Goal: Navigation & Orientation: Find specific page/section

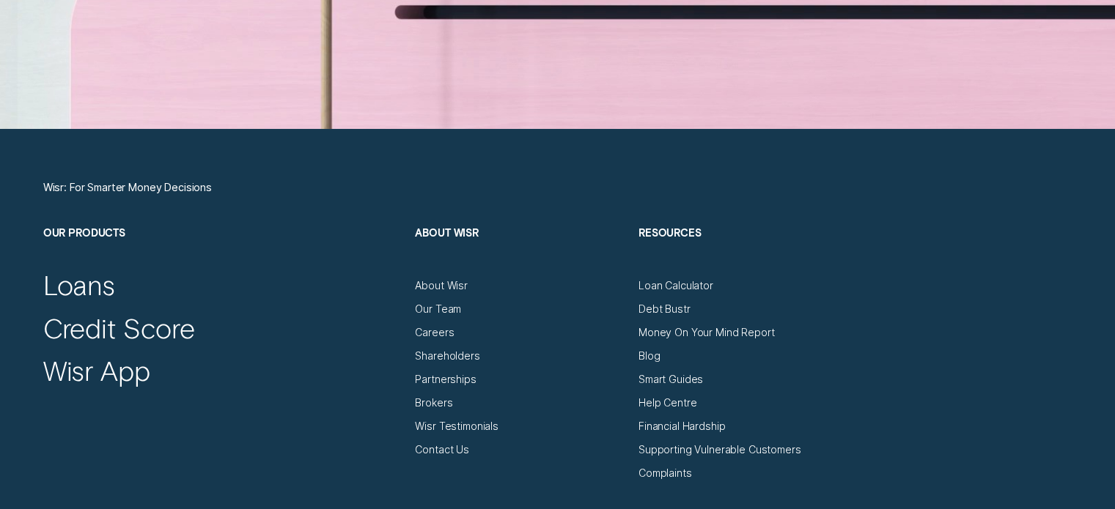
scroll to position [4910, 0]
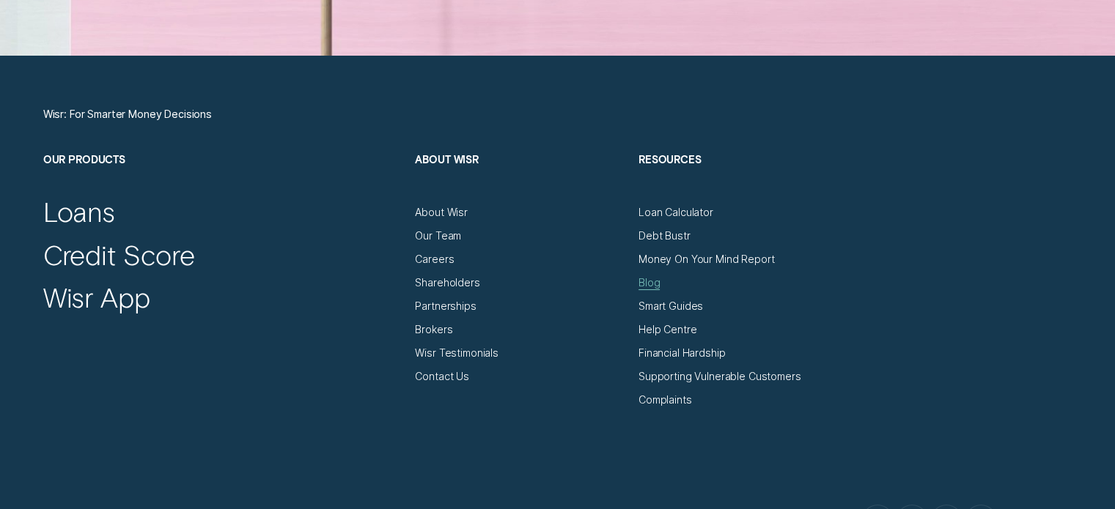
click at [655, 285] on div "Blog" at bounding box center [648, 282] width 21 height 13
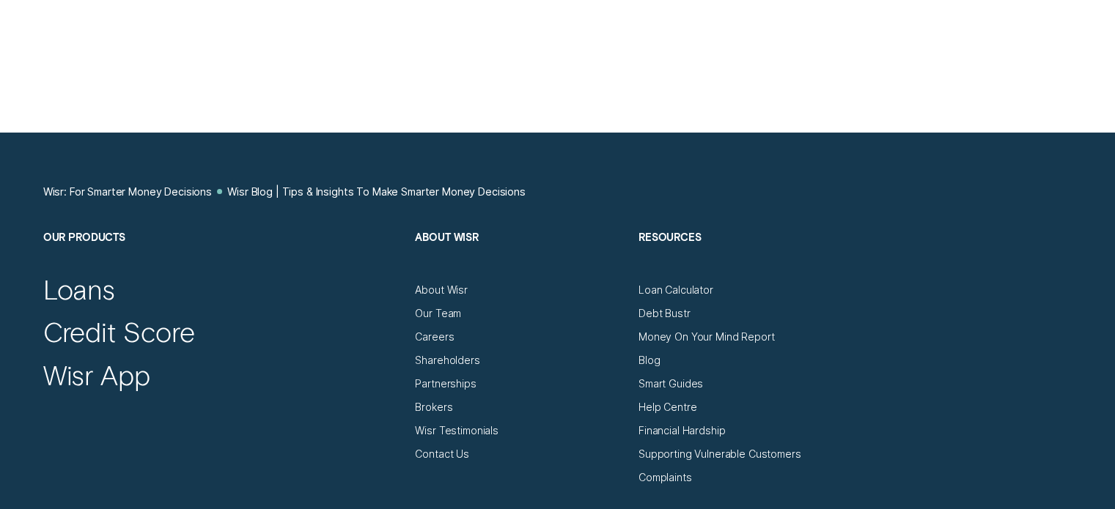
scroll to position [5935, 0]
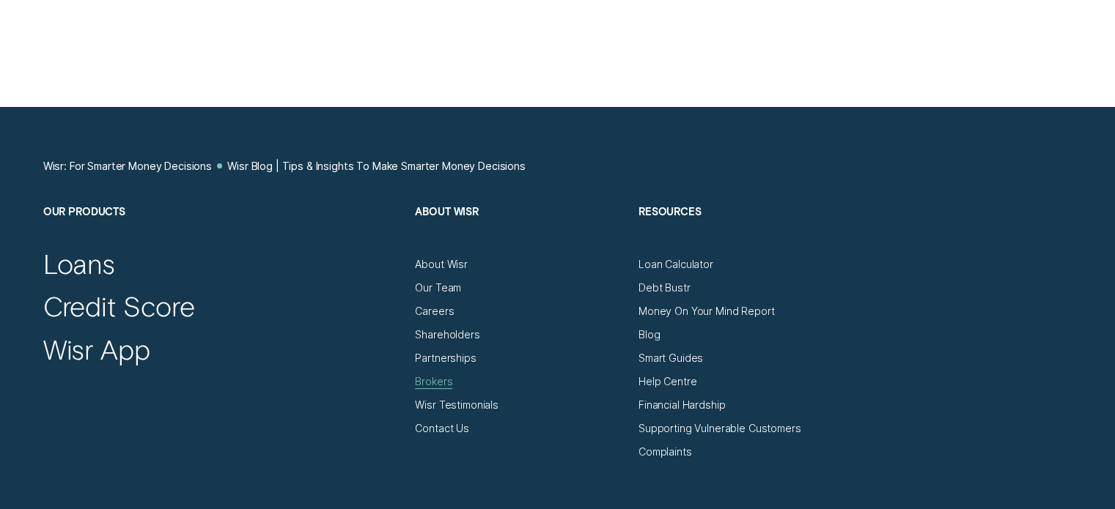
click at [448, 375] on div "Brokers" at bounding box center [433, 381] width 37 height 13
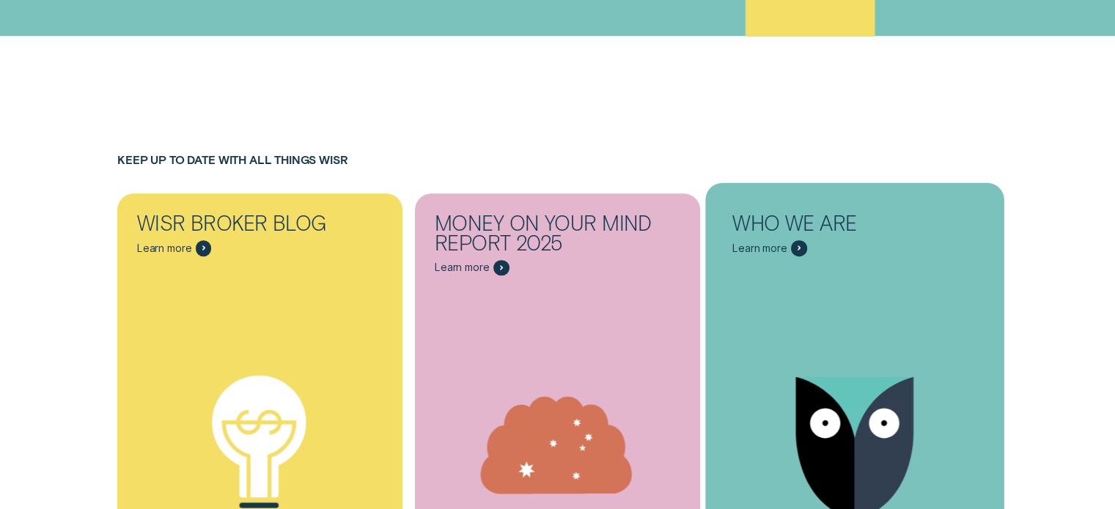
scroll to position [6668, 0]
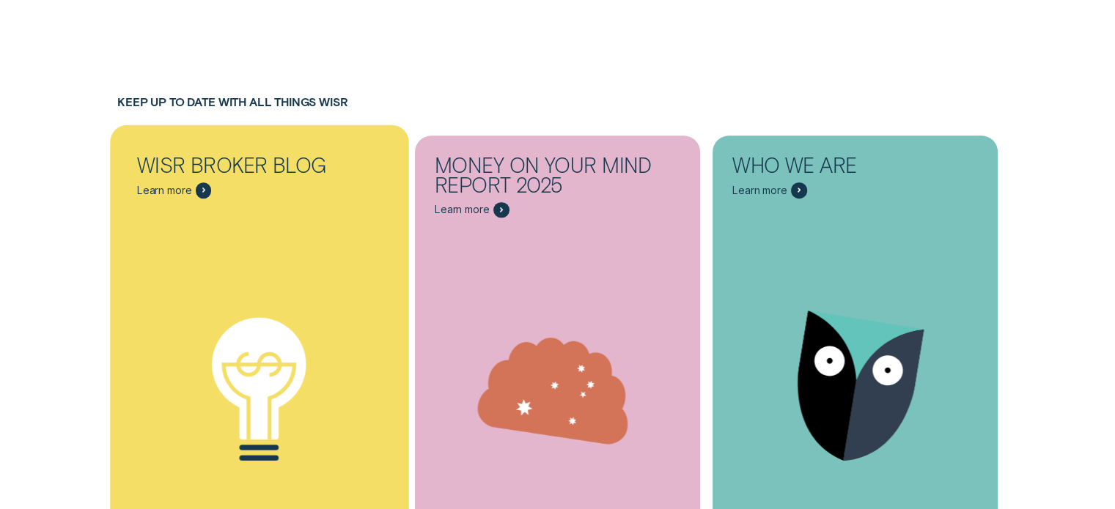
click at [281, 209] on div "Financial Learnings" at bounding box center [259, 390] width 299 height 362
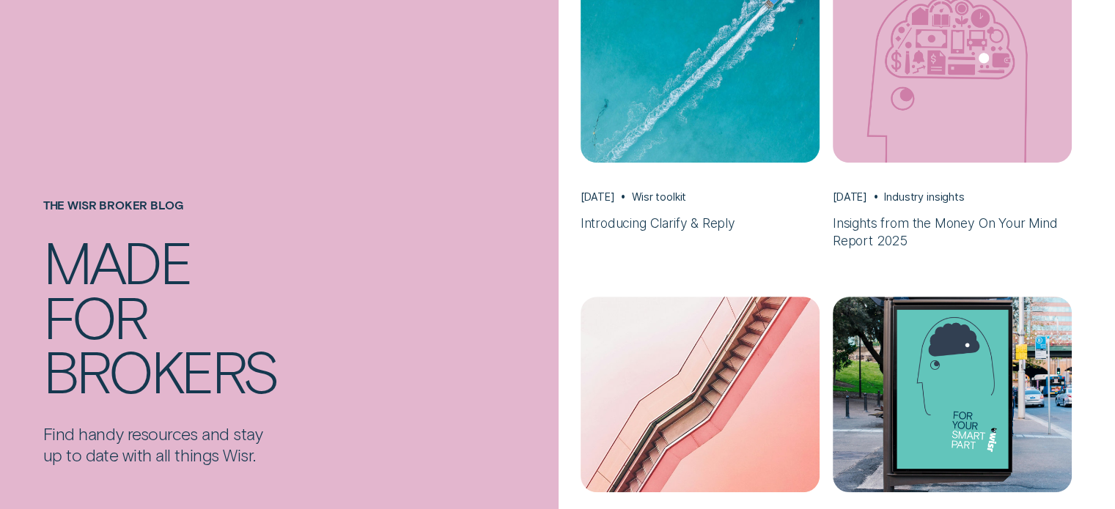
scroll to position [1090, 0]
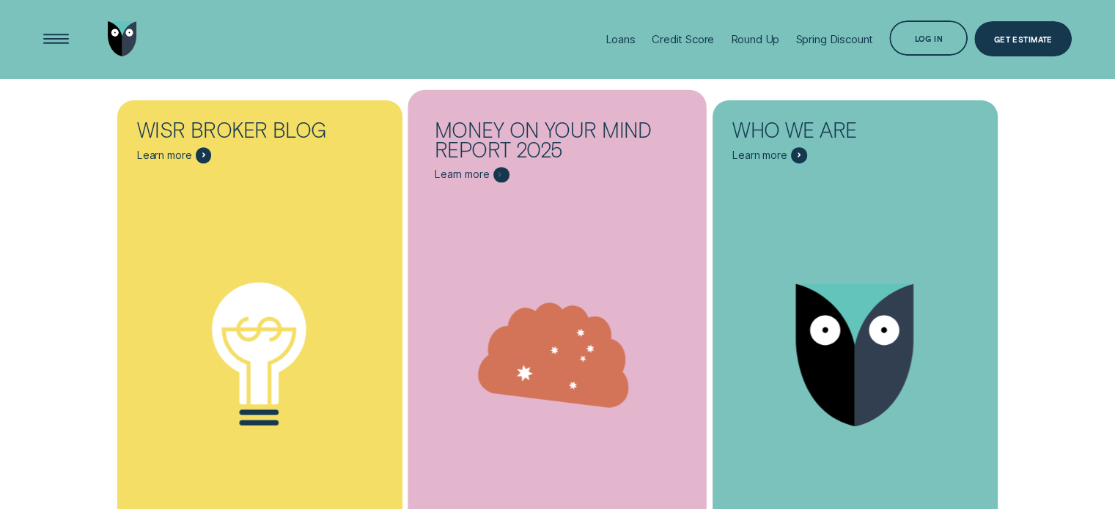
scroll to position [6595, 0]
